Goal: Information Seeking & Learning: Learn about a topic

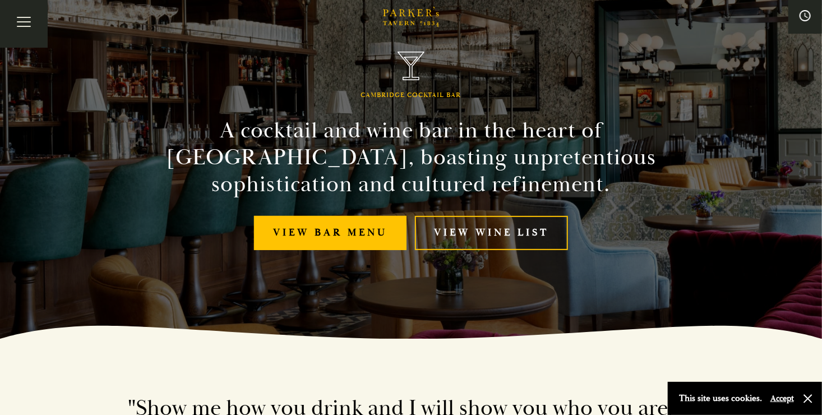
scroll to position [72, 0]
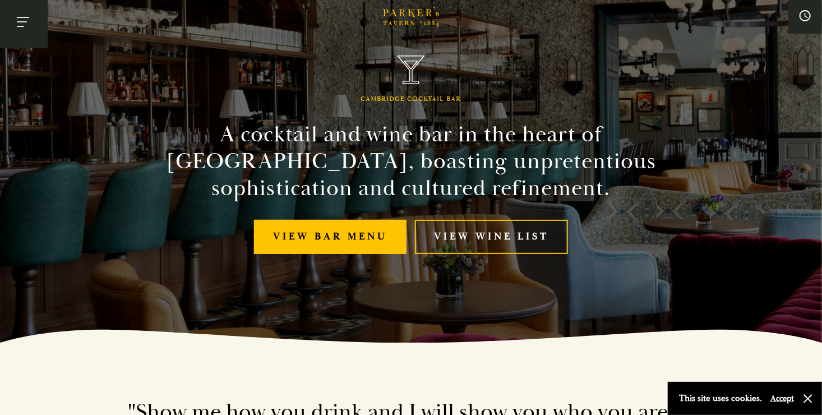
click at [25, 25] on button "Toggle navigation" at bounding box center [24, 24] width 48 height 48
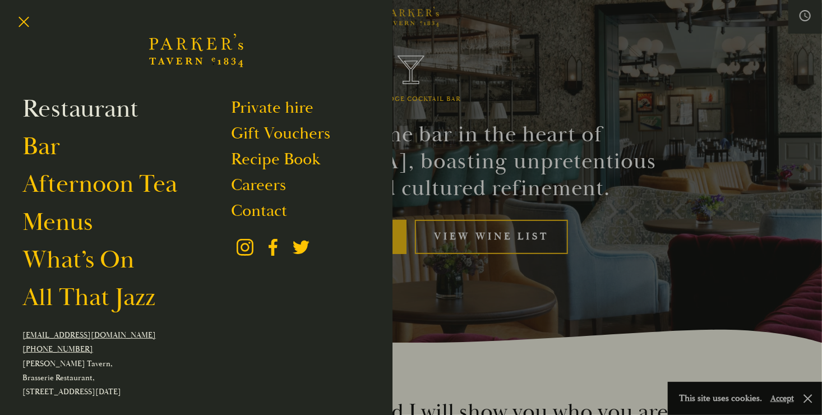
click at [46, 101] on link "Restaurant" at bounding box center [80, 108] width 116 height 31
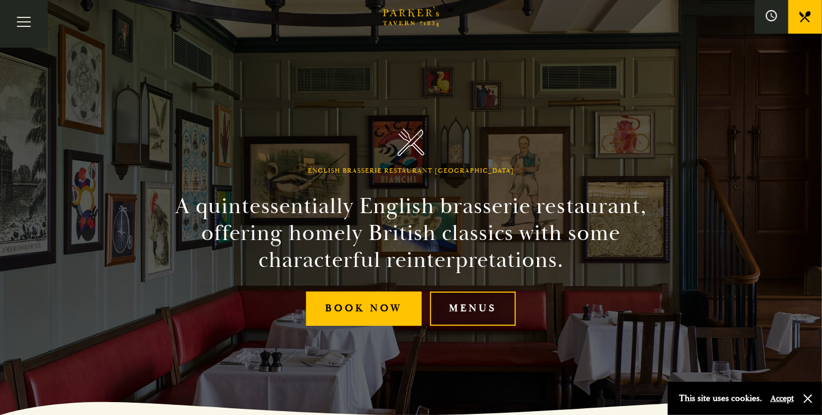
click at [470, 303] on link "Menus" at bounding box center [473, 308] width 86 height 34
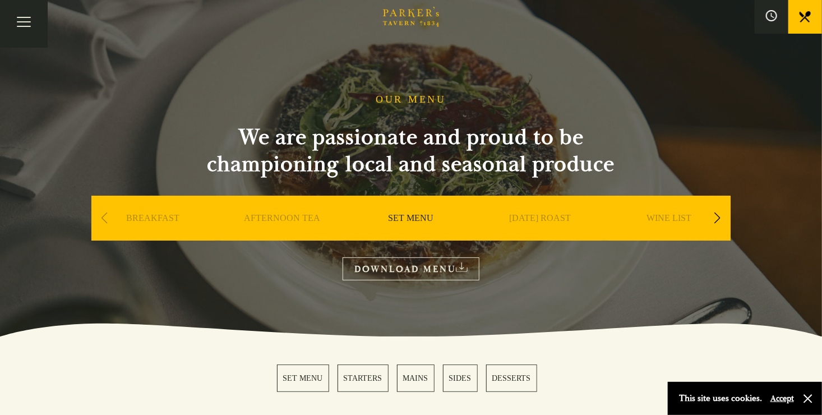
click at [720, 214] on div "Next slide" at bounding box center [717, 218] width 15 height 25
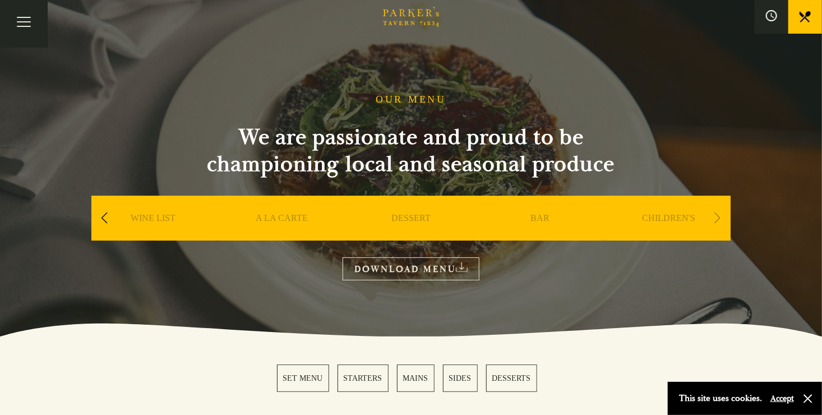
click at [720, 214] on div "Next slide" at bounding box center [717, 218] width 15 height 25
click at [100, 219] on div "Previous slide" at bounding box center [104, 218] width 15 height 25
click at [146, 217] on link "SET MENU" at bounding box center [153, 234] width 45 height 45
click at [409, 267] on link "DOWNLOAD MENU" at bounding box center [410, 268] width 137 height 23
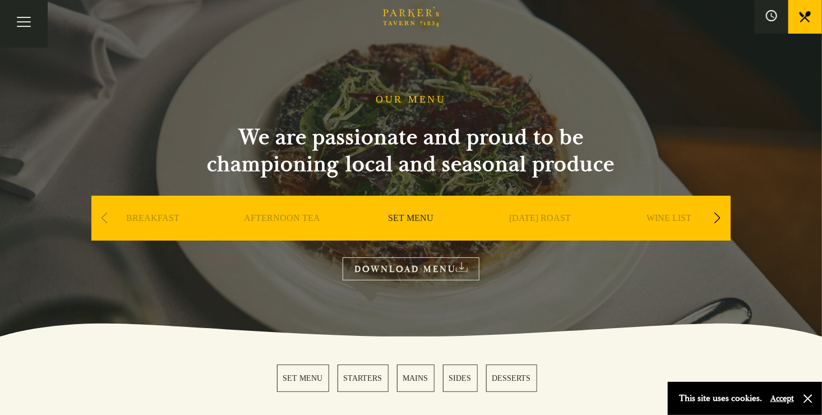
click at [714, 215] on div "Next slide" at bounding box center [717, 218] width 15 height 25
click at [659, 218] on link "A LA CARTE" at bounding box center [669, 234] width 52 height 45
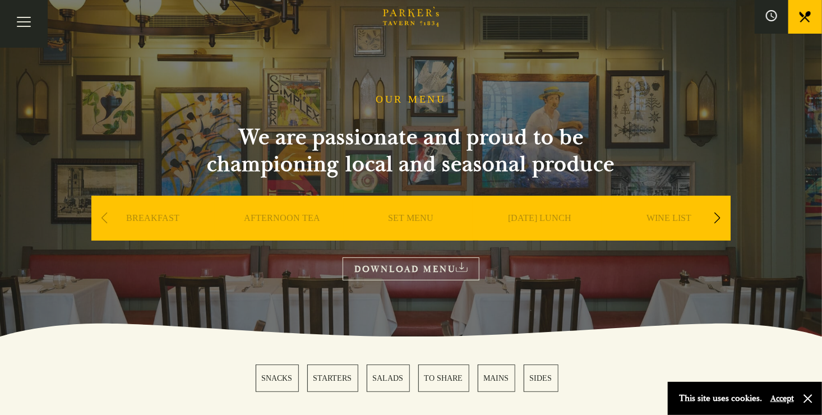
click at [393, 273] on link "DOWNLOAD MENU" at bounding box center [410, 268] width 137 height 23
click at [716, 215] on div "Next slide" at bounding box center [717, 218] width 15 height 25
click at [644, 213] on link "A LA CARTE" at bounding box center [669, 234] width 52 height 45
click at [377, 266] on link "DOWNLOAD MENU" at bounding box center [410, 268] width 137 height 23
